Goal: Task Accomplishment & Management: Manage account settings

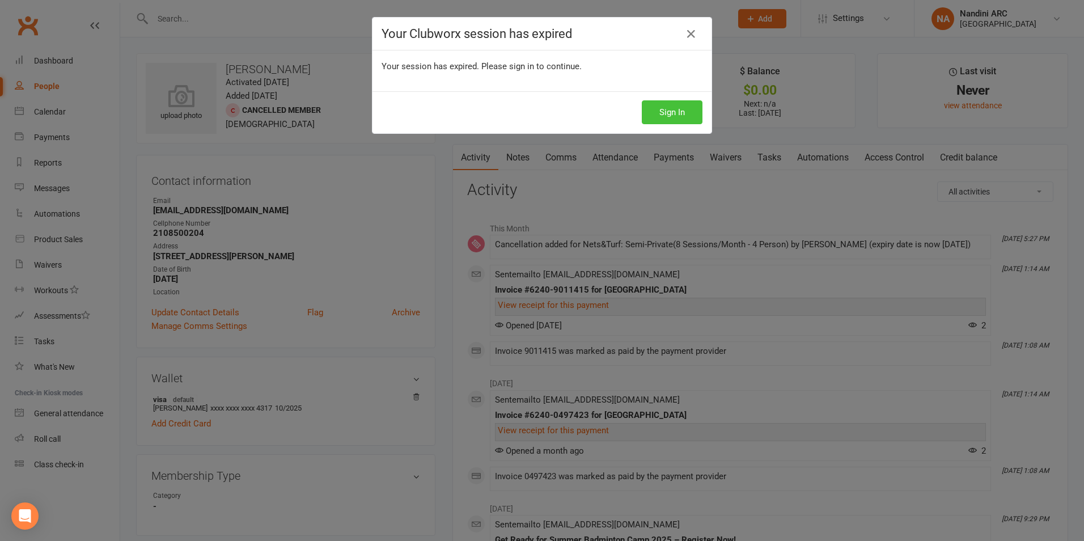
click at [674, 105] on button "Sign In" at bounding box center [672, 112] width 61 height 24
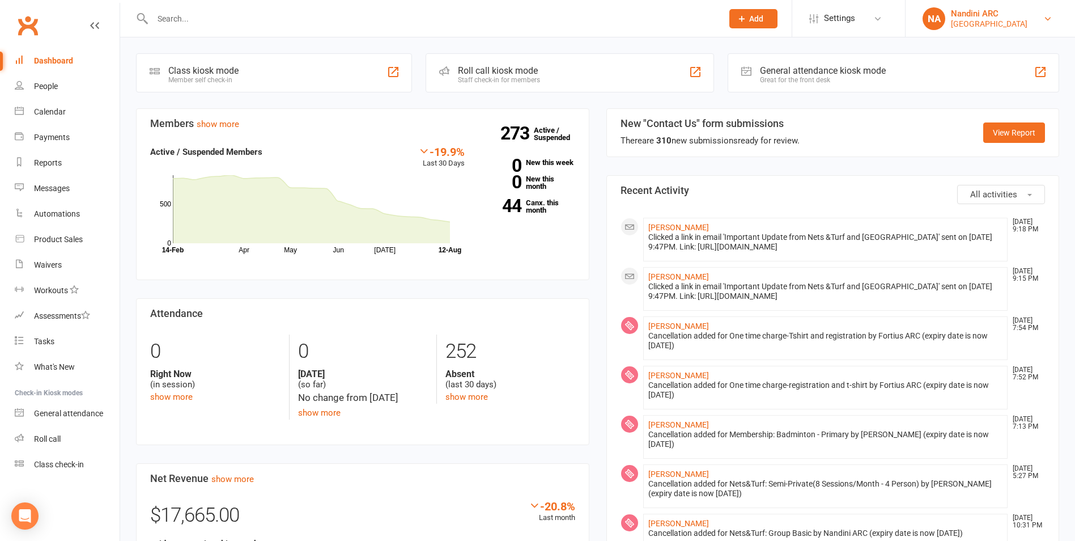
click at [971, 9] on div "Nandini ARC" at bounding box center [989, 14] width 77 height 10
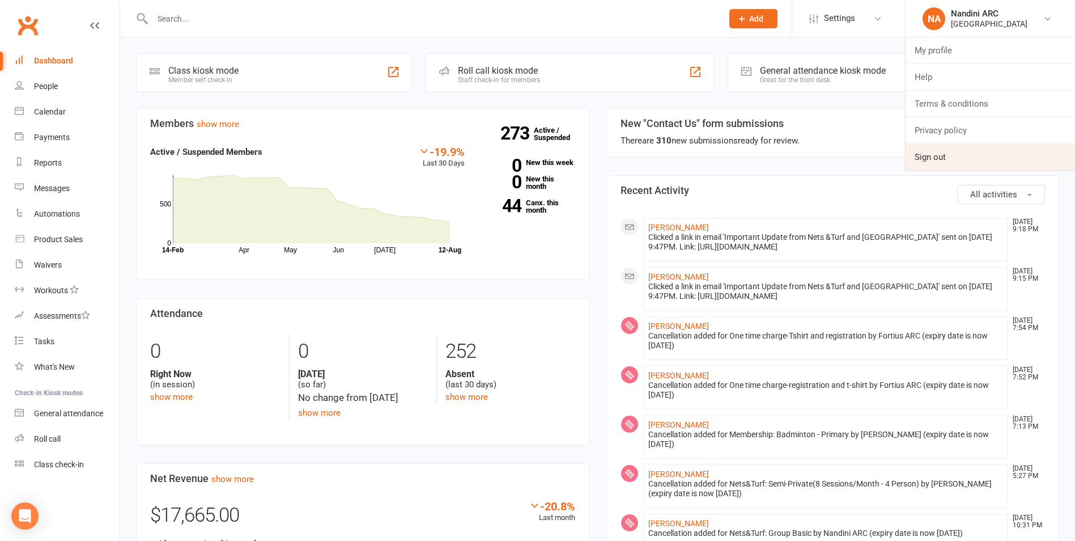
click at [960, 157] on link "Sign out" at bounding box center [990, 157] width 169 height 26
